Goal: Task Accomplishment & Management: Use online tool/utility

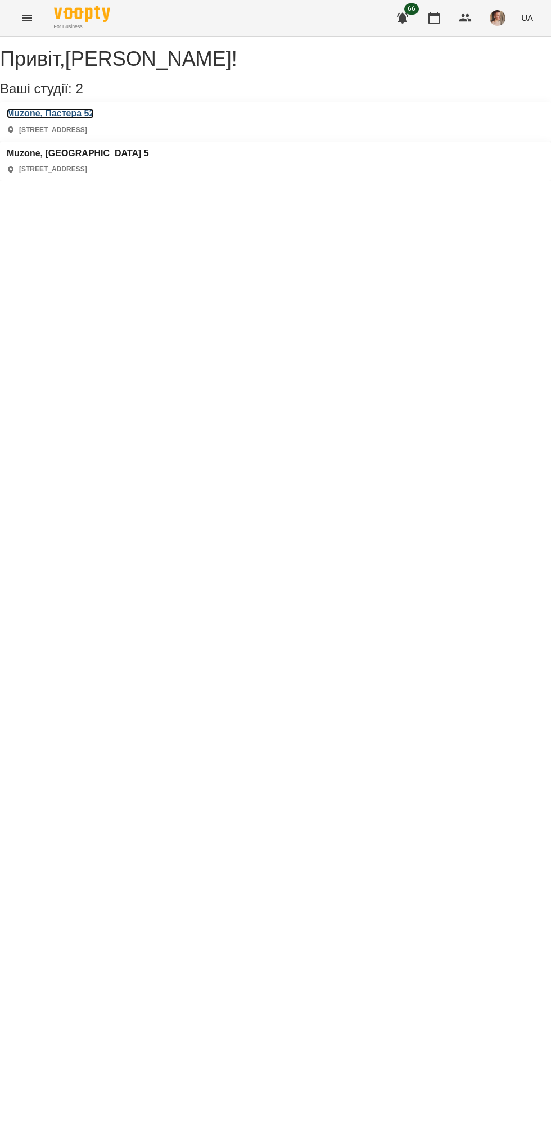
click at [94, 119] on h3 "Muzone, Пастера 52" at bounding box center [50, 113] width 87 height 10
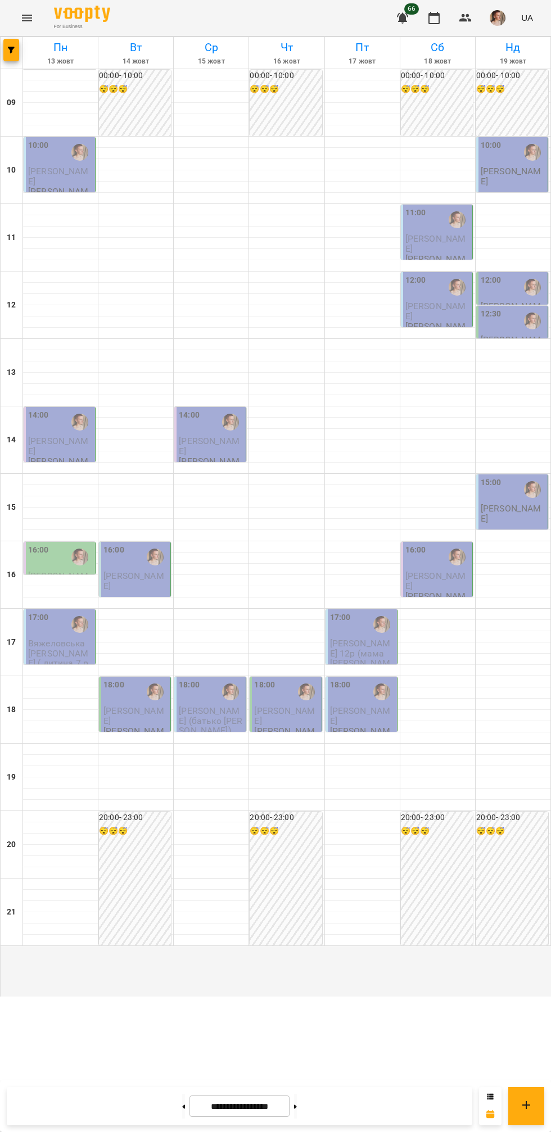
click at [183, 1106] on icon at bounding box center [184, 1106] width 3 height 4
type input "**********"
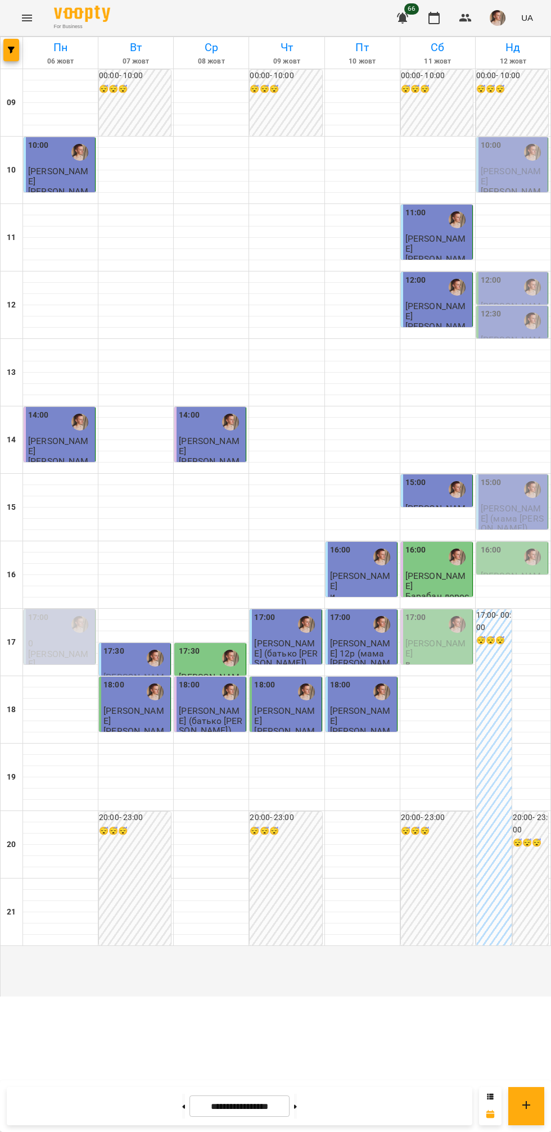
click at [453, 658] on span "[PERSON_NAME]" at bounding box center [435, 648] width 61 height 20
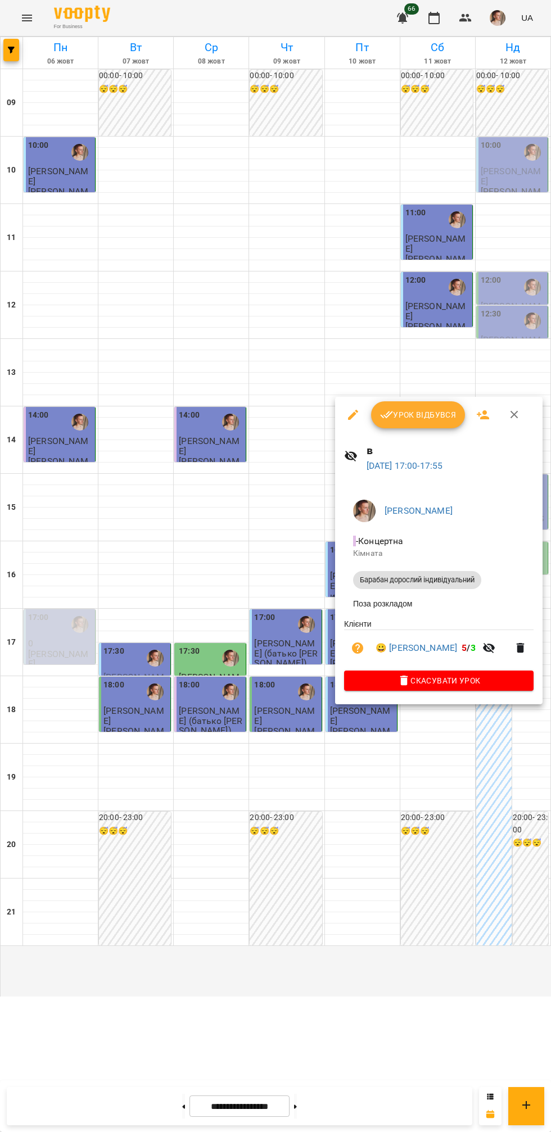
click at [412, 428] on button "Урок відбувся" at bounding box center [418, 414] width 94 height 27
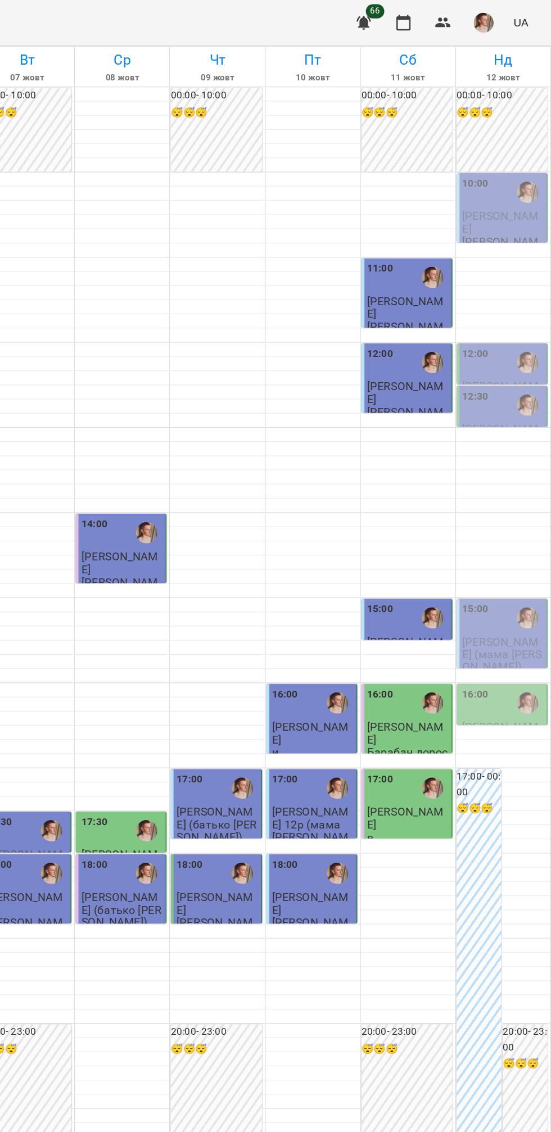
click at [490, 24] on span "button" at bounding box center [497, 18] width 16 height 16
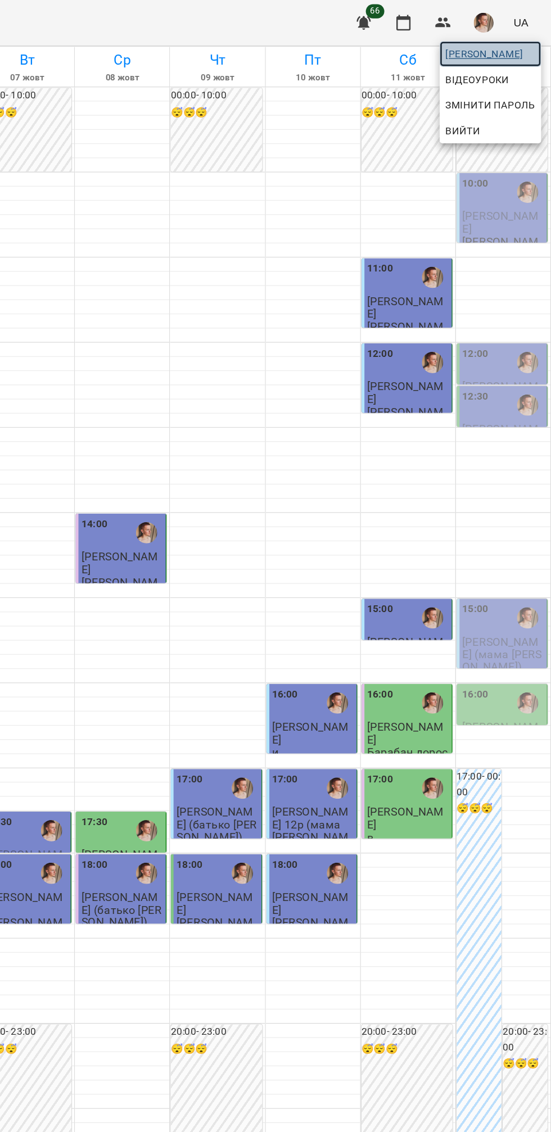
click at [512, 42] on span "[PERSON_NAME]" at bounding box center [502, 42] width 71 height 13
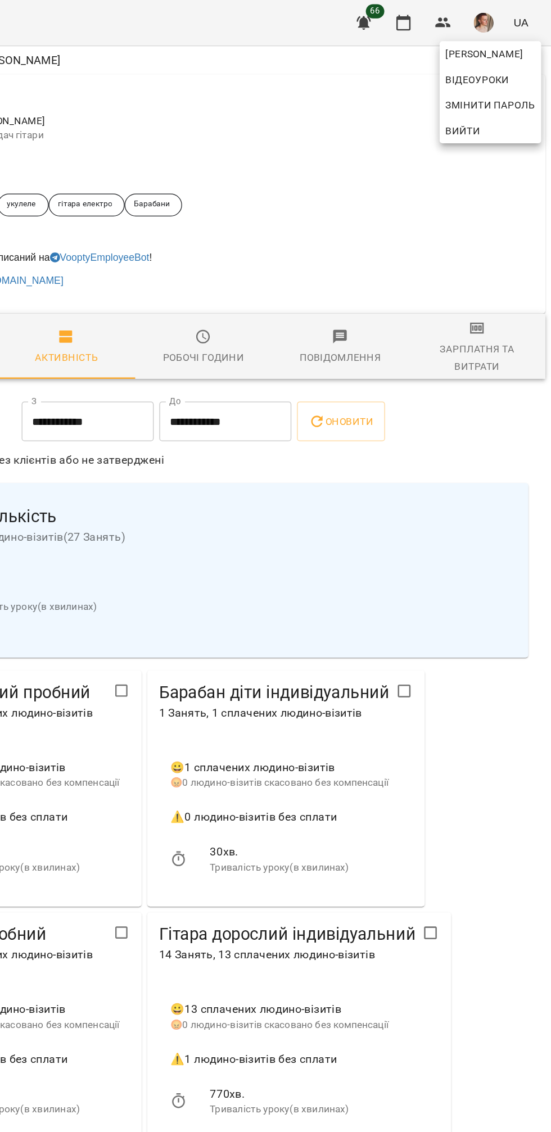
click at [506, 276] on div at bounding box center [275, 566] width 551 height 1132
click at [494, 279] on div "Зарплатня та Витрати" at bounding box center [491, 283] width 95 height 27
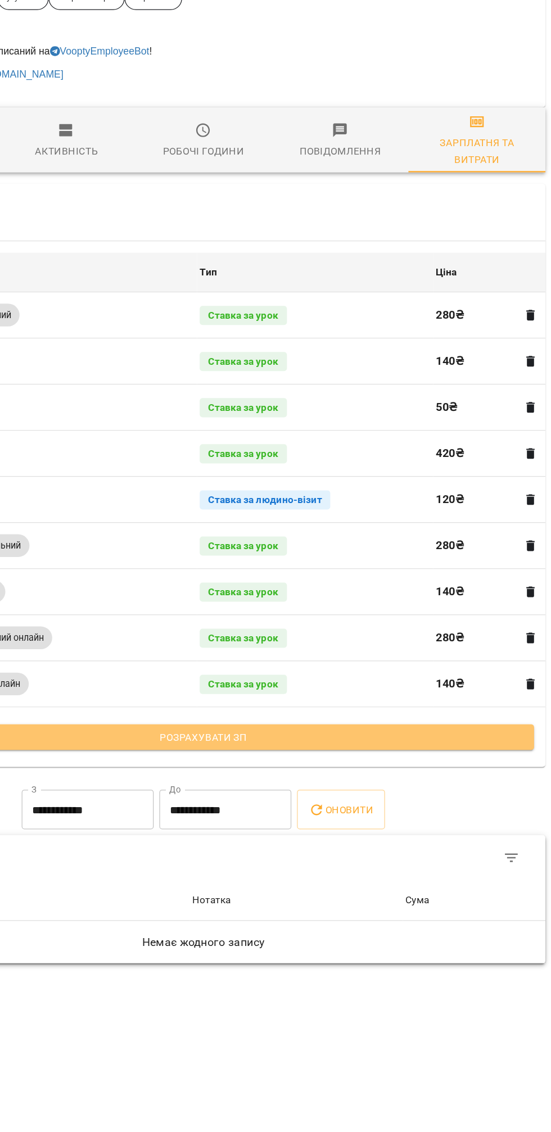
click at [399, 750] on span "Розрахувати ЗП" at bounding box center [275, 747] width 506 height 13
